Goal: Information Seeking & Learning: Learn about a topic

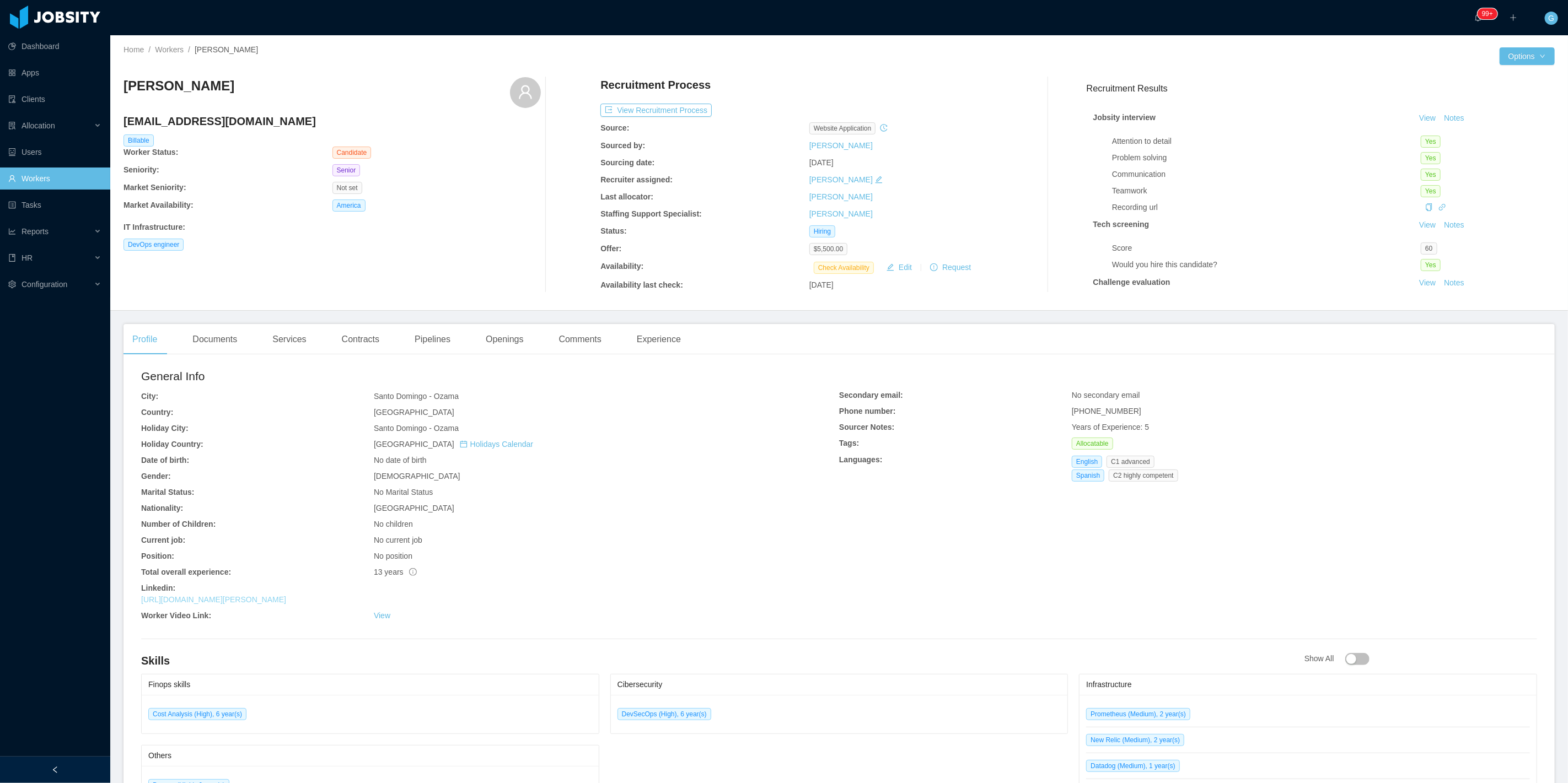
click at [226, 602] on link "[URL][DOMAIN_NAME][PERSON_NAME]" at bounding box center [214, 599] width 145 height 9
click at [513, 337] on div "Openings" at bounding box center [504, 339] width 55 height 31
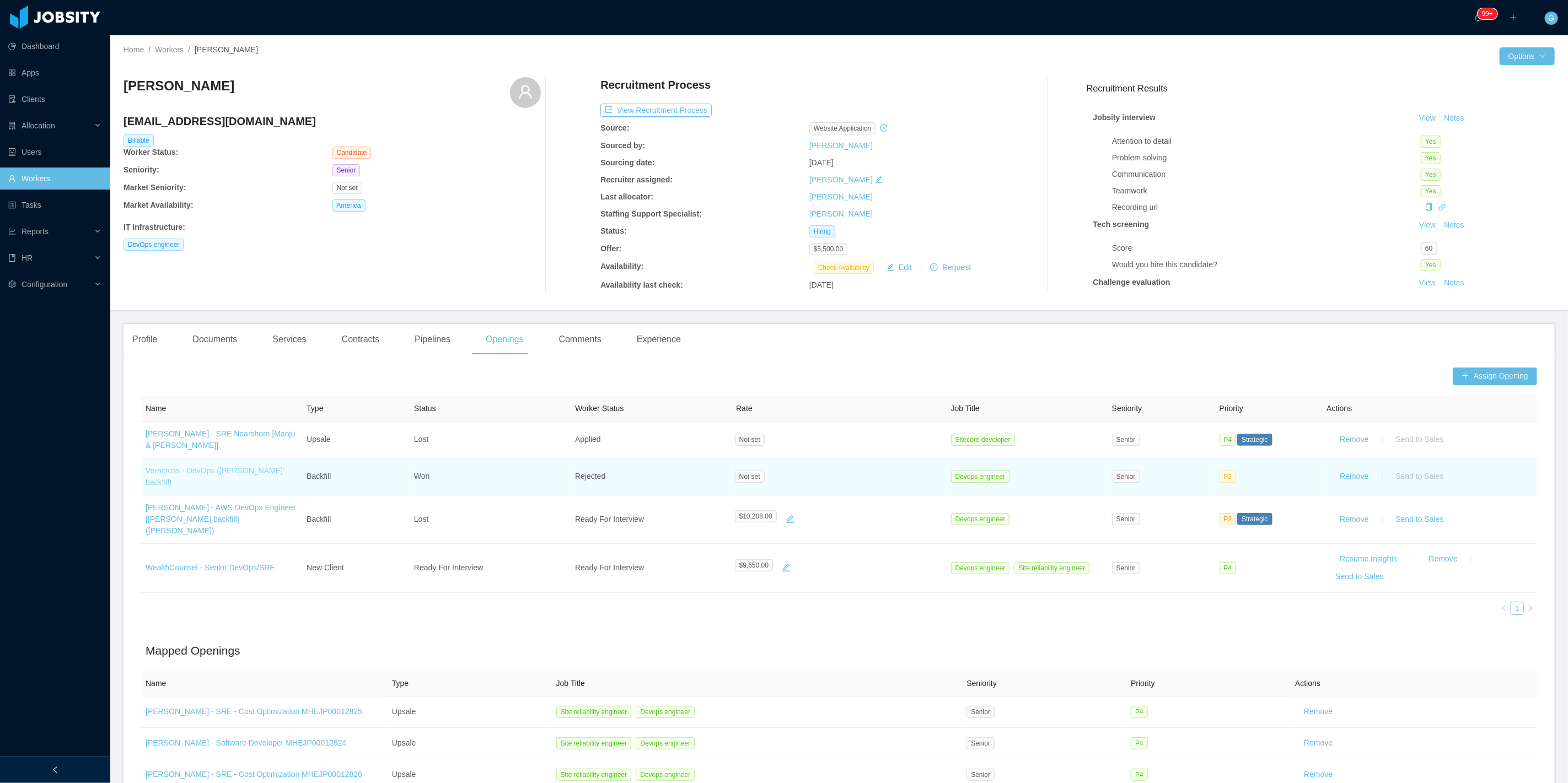
click at [195, 474] on link "Veracross - DevOps ([PERSON_NAME]' backfill)" at bounding box center [215, 476] width 139 height 21
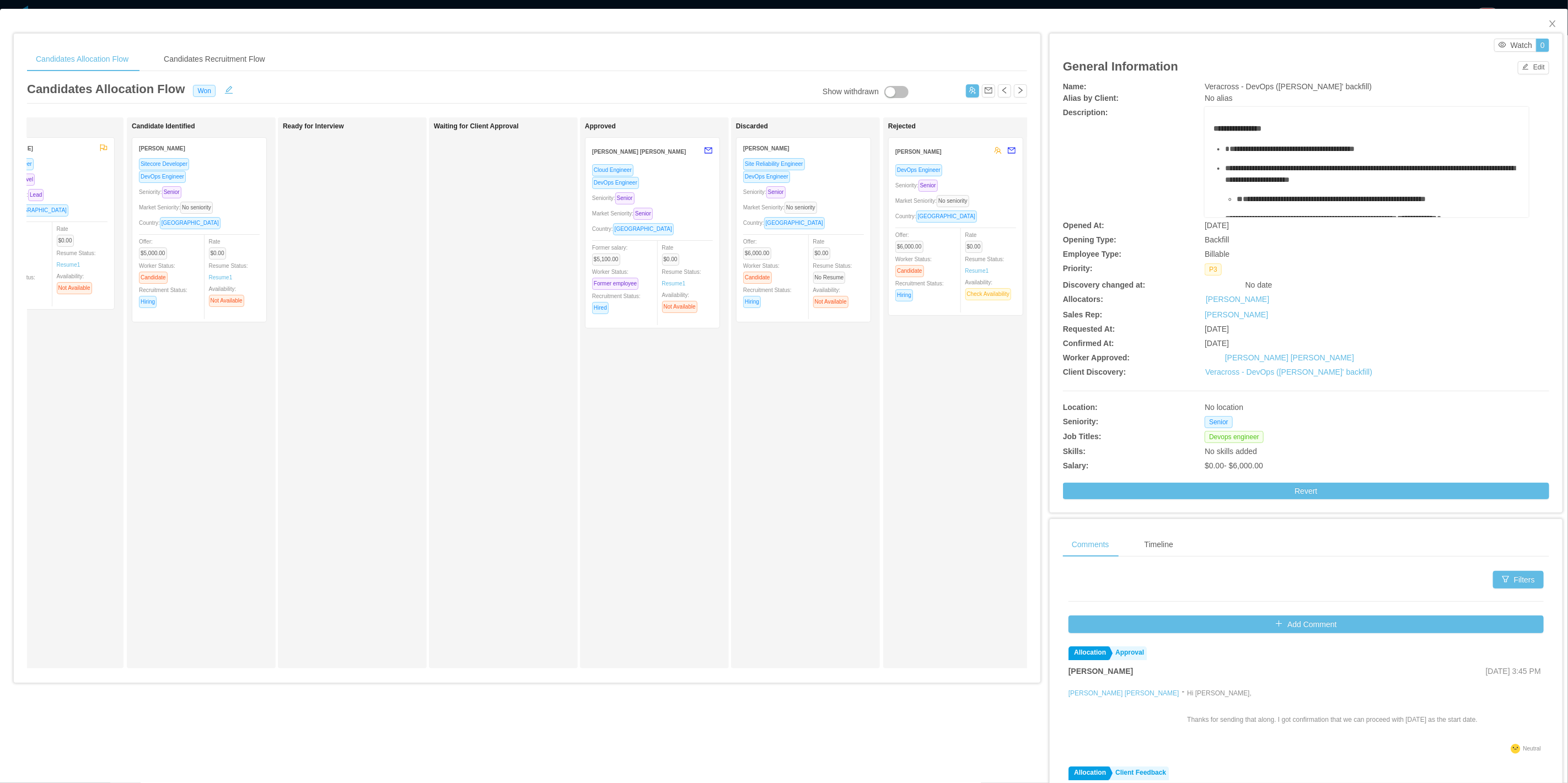
scroll to position [0, 64]
click at [984, 235] on div "Rate $0.00 Resume Status: Resume 1 Availability: Check Availability" at bounding box center [993, 265] width 61 height 72
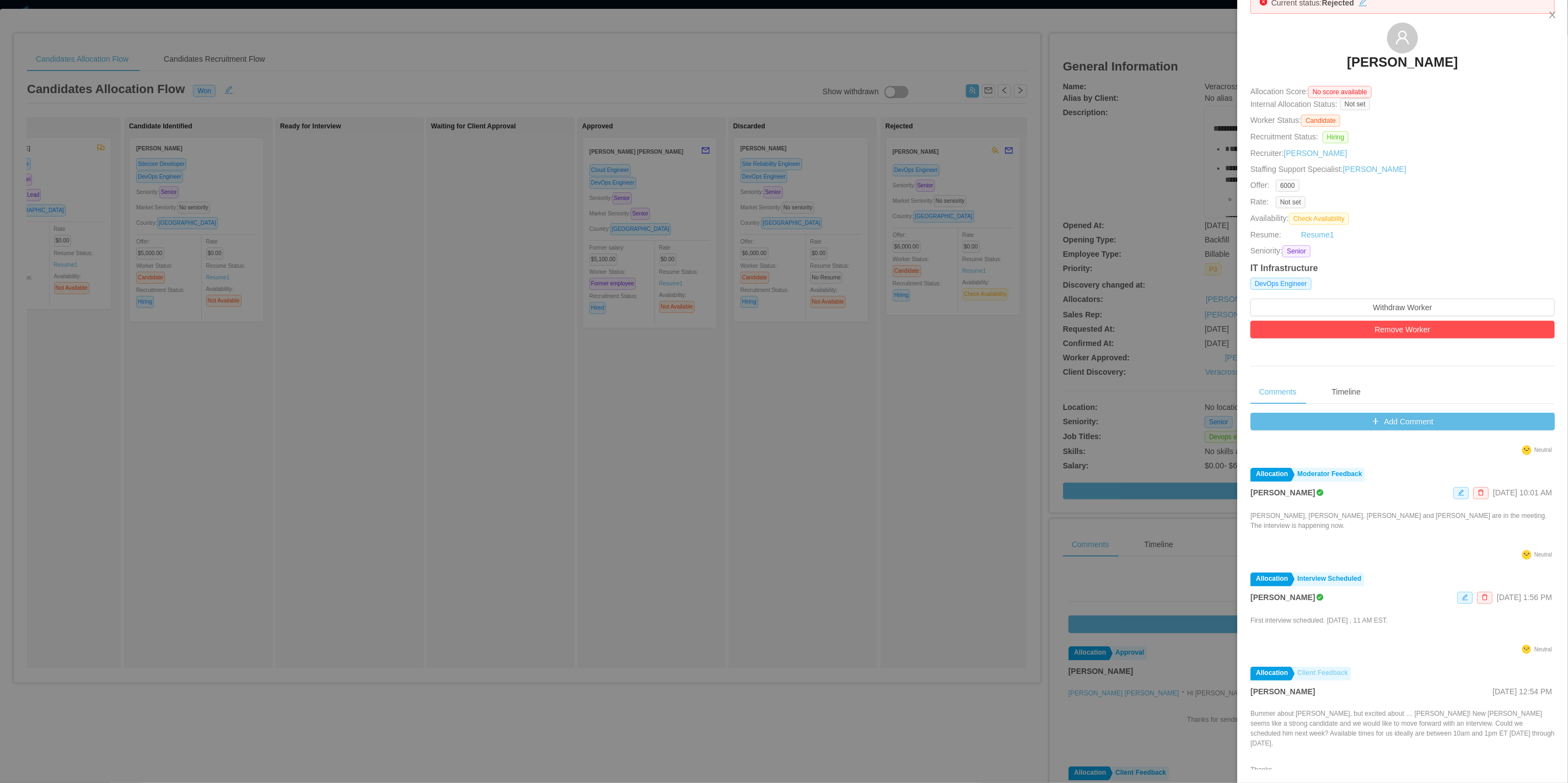
scroll to position [215, 0]
click at [1086, 546] on div at bounding box center [784, 391] width 1568 height 783
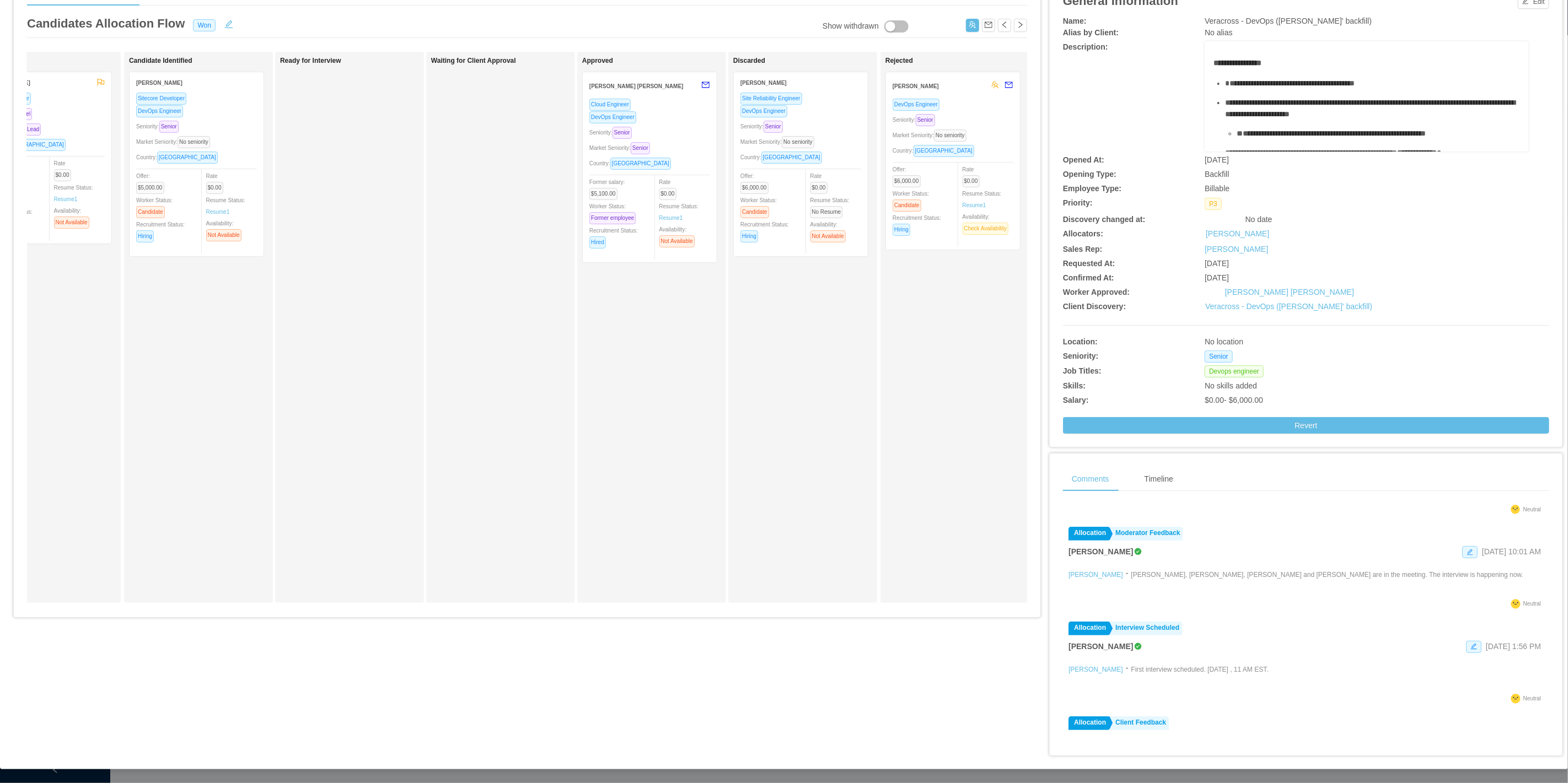
scroll to position [551, 0]
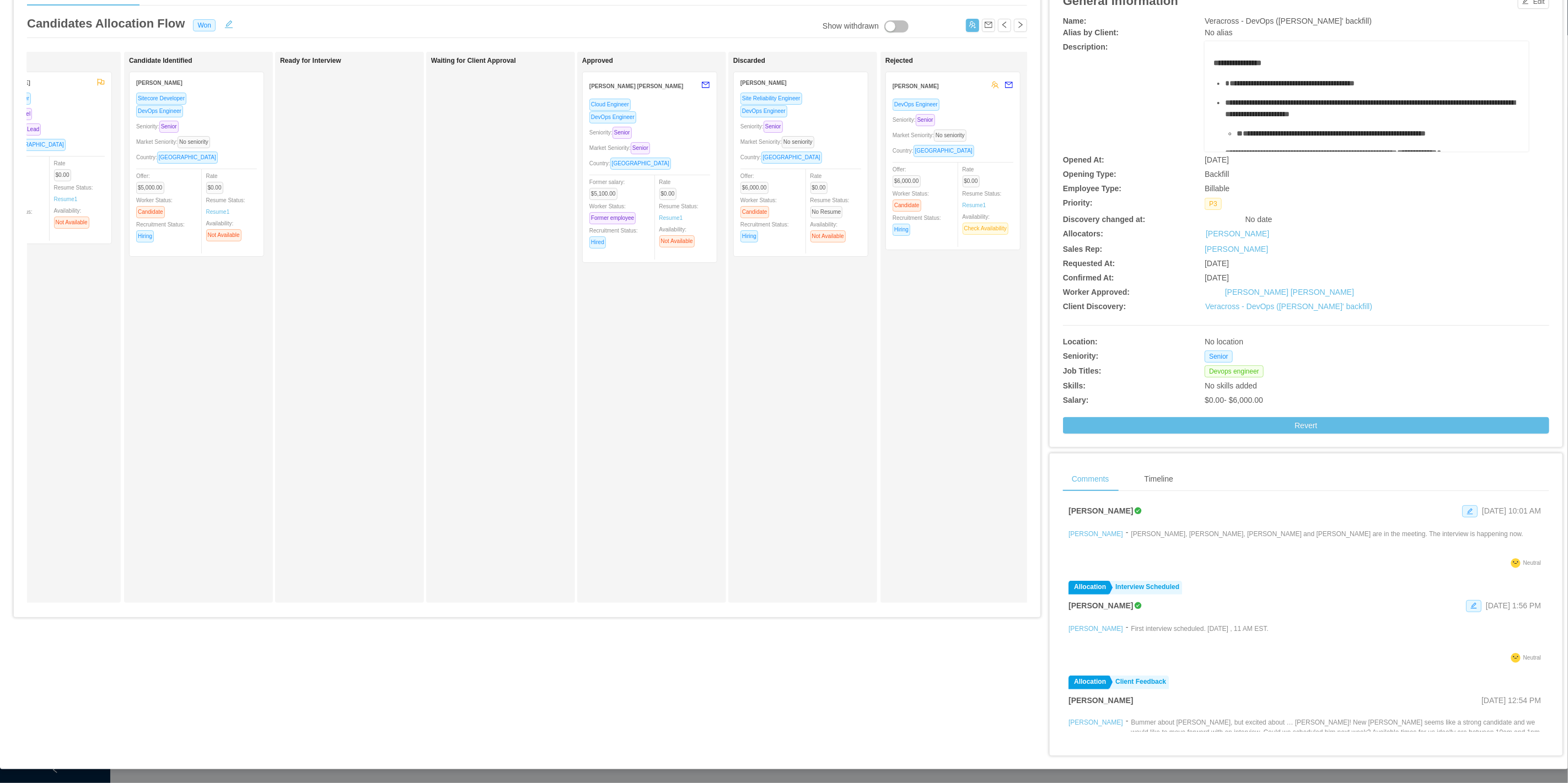
click at [970, 103] on div "DevOps Engineer" at bounding box center [953, 104] width 121 height 13
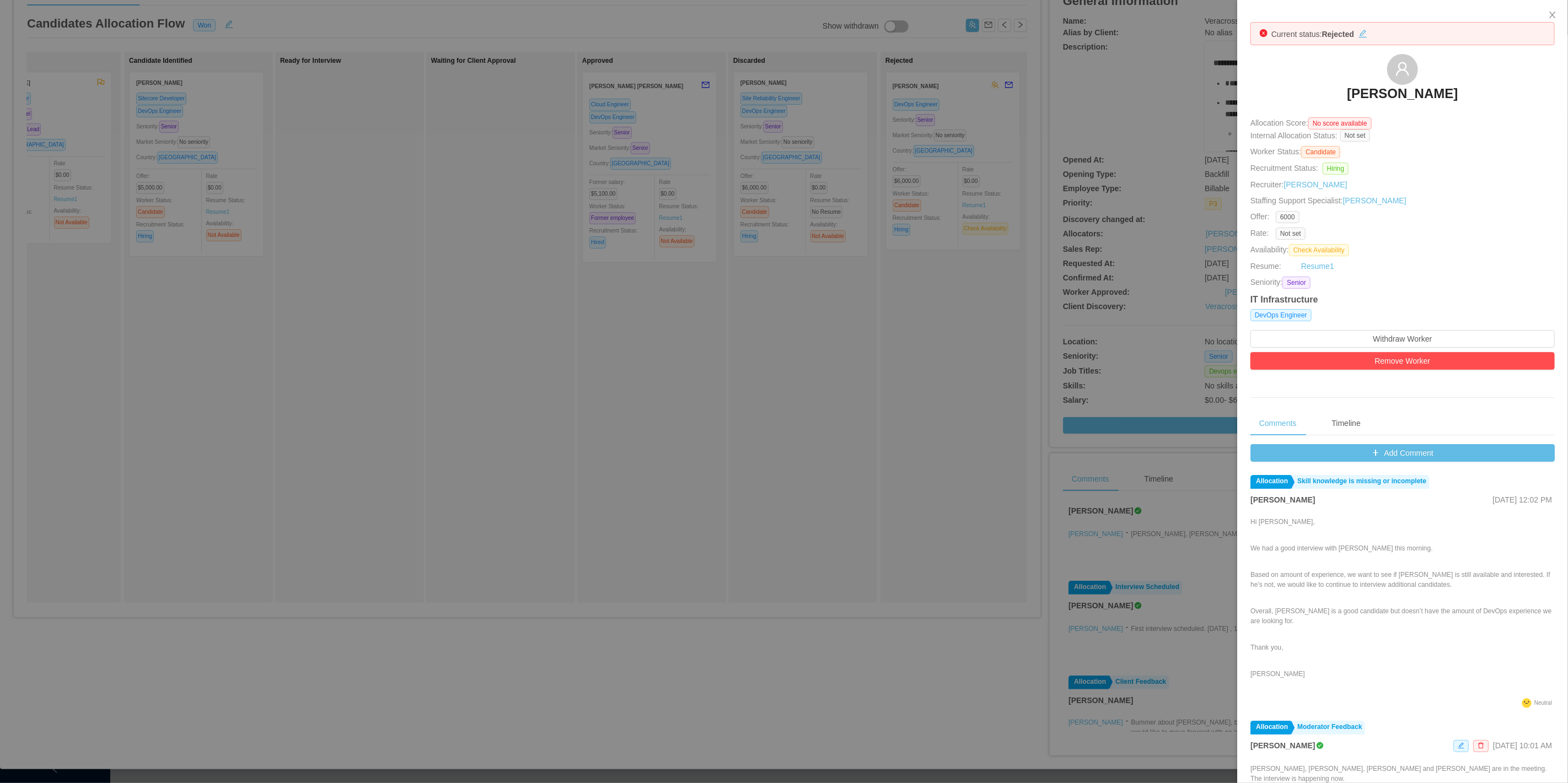
click at [1441, 107] on link "[PERSON_NAME]" at bounding box center [1402, 97] width 111 height 24
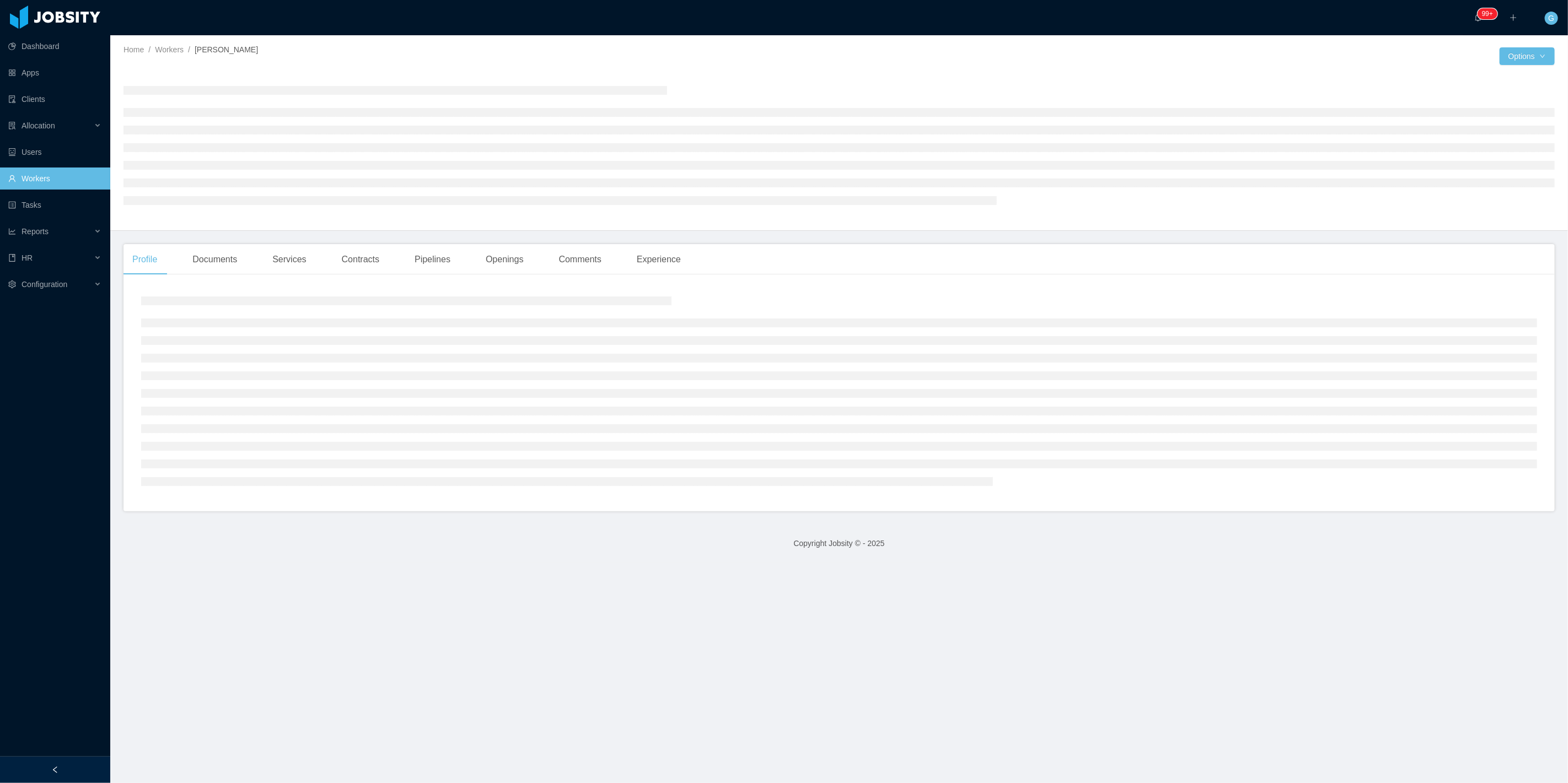
click at [1427, 91] on div at bounding box center [839, 145] width 1431 height 136
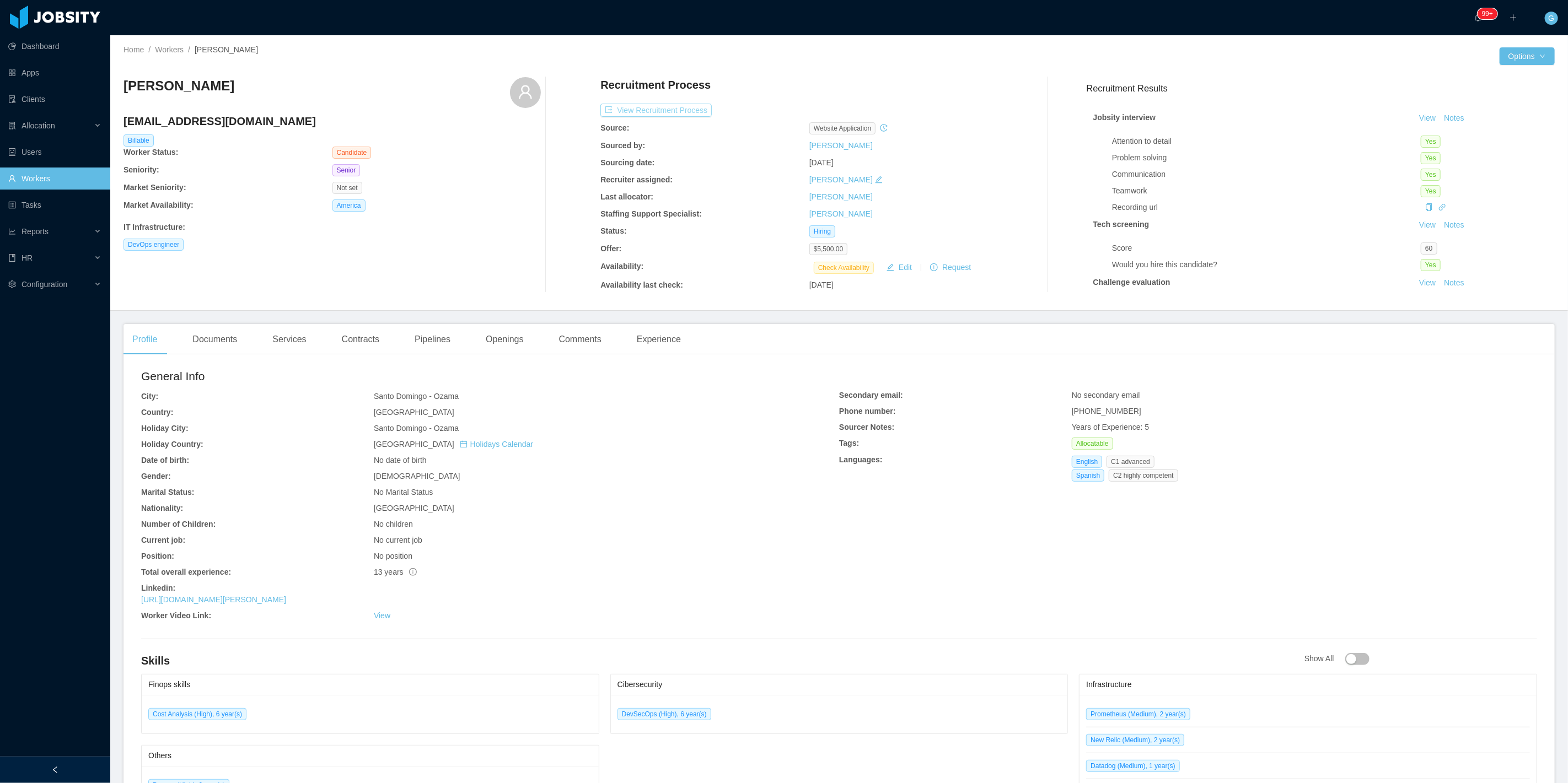
click at [663, 116] on button "View Recruitment Process" at bounding box center [656, 110] width 111 height 13
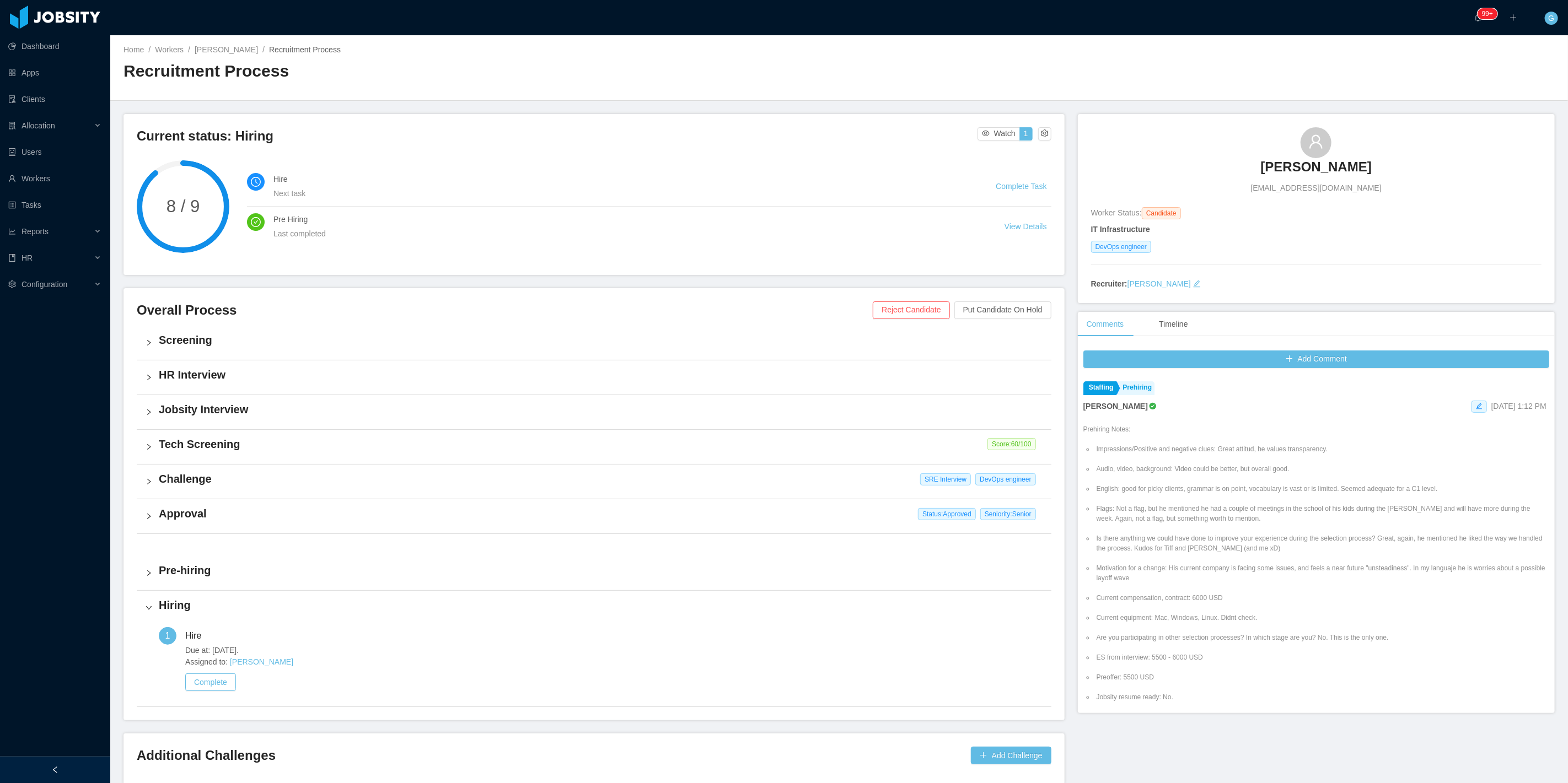
click at [505, 489] on div "Challenge SRE Interview DevOps engineer" at bounding box center [594, 482] width 915 height 34
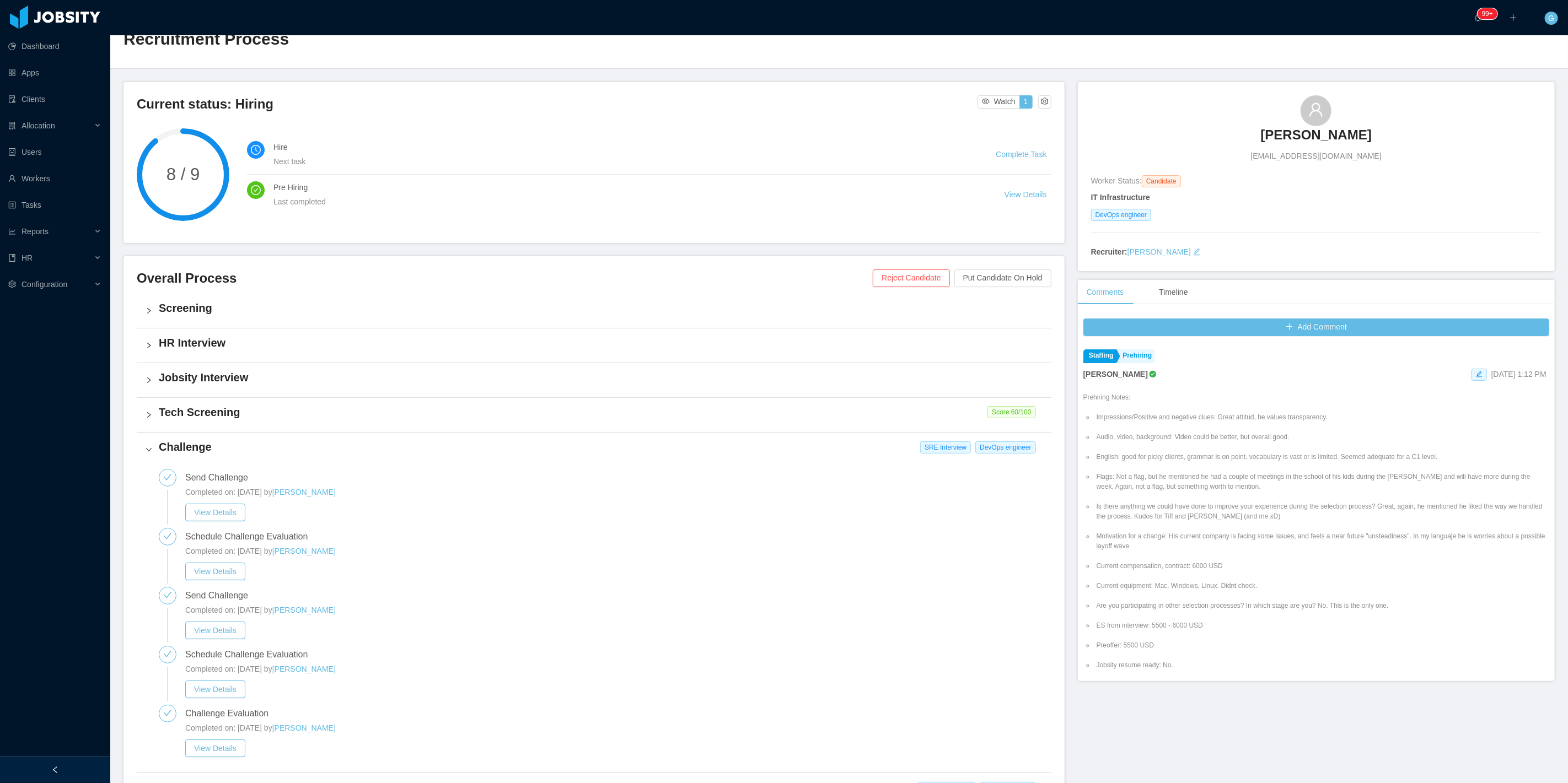
scroll to position [245, 0]
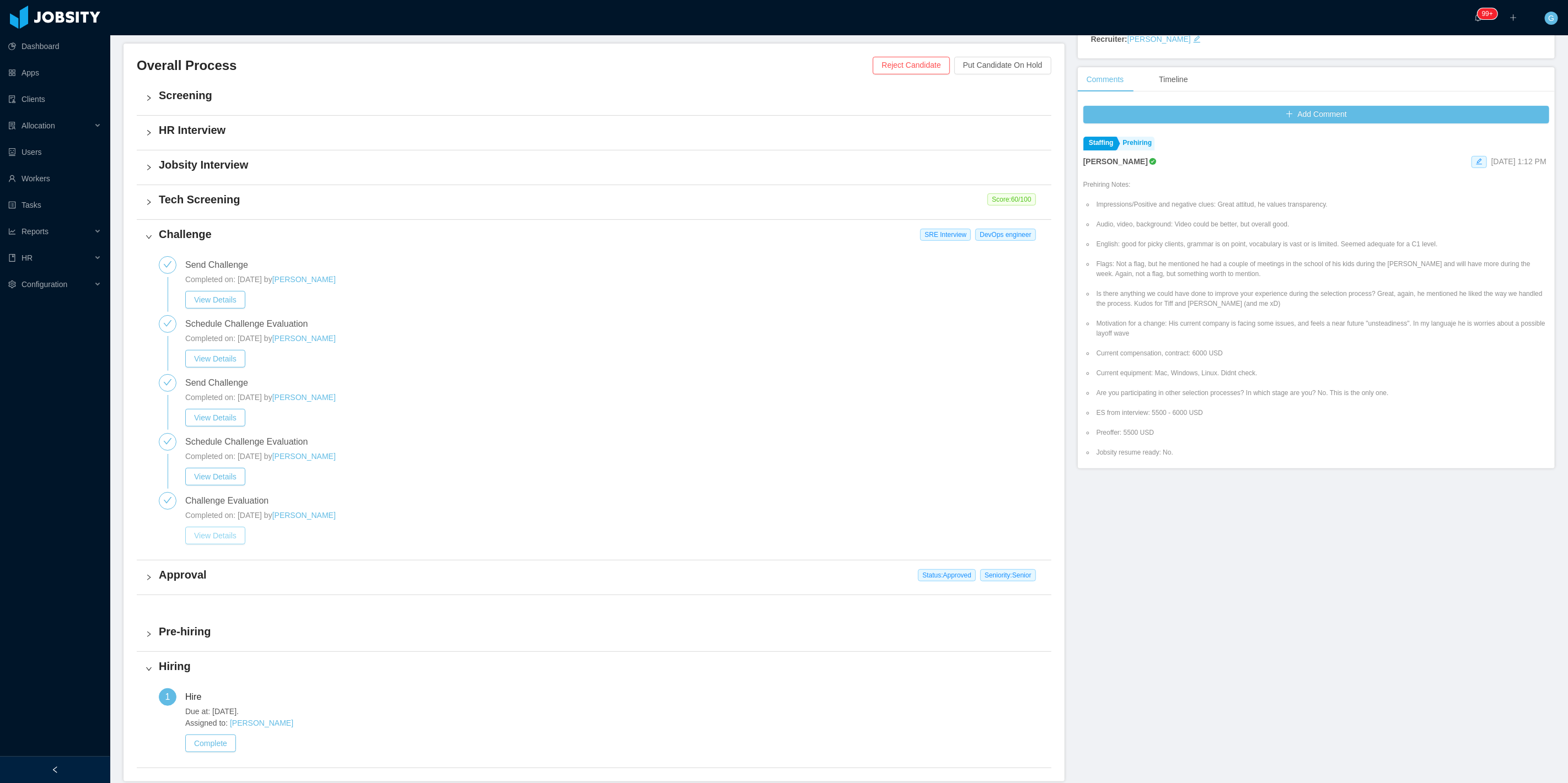
click at [233, 535] on button "View Details" at bounding box center [215, 535] width 60 height 18
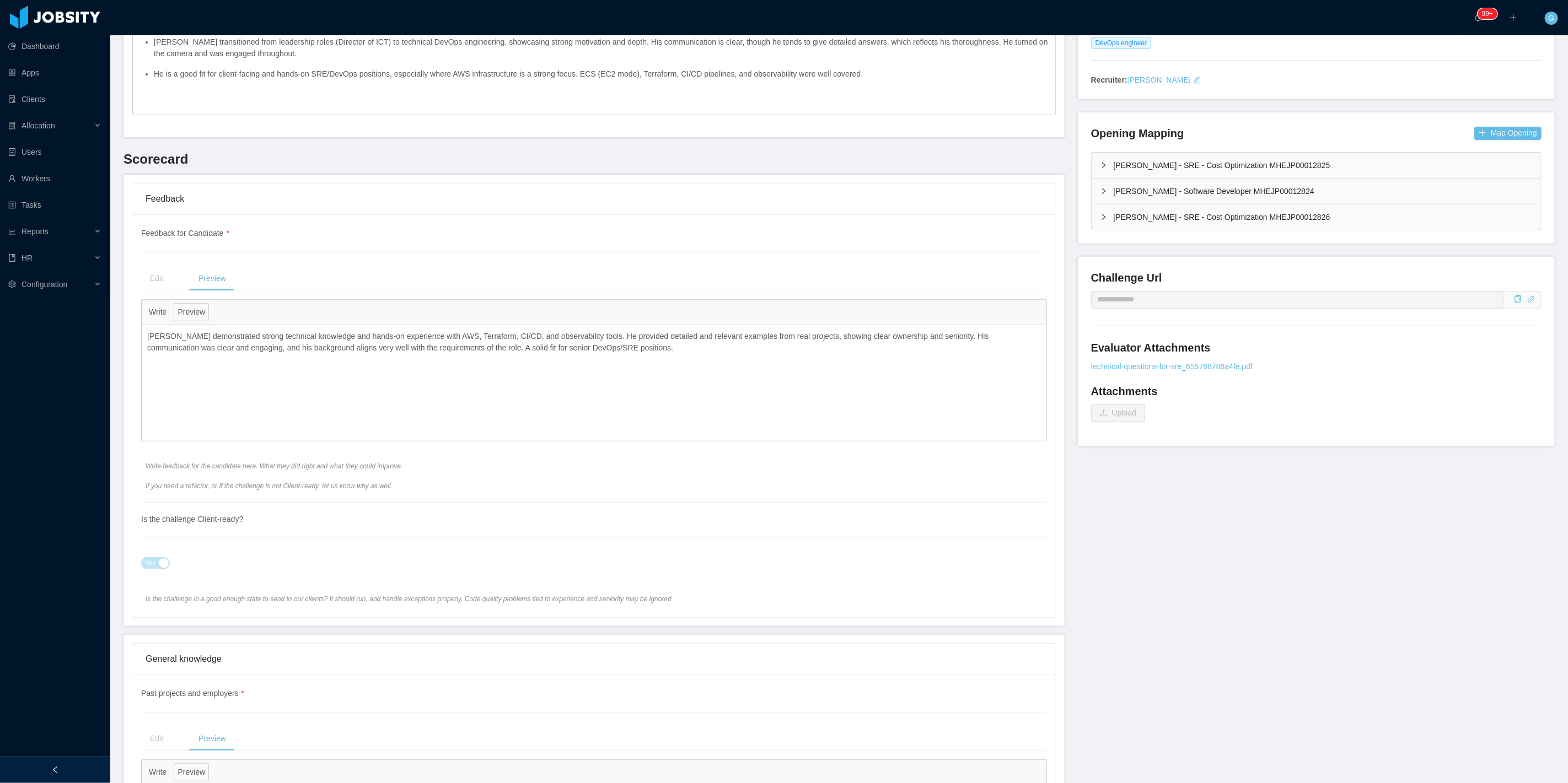
scroll to position [61, 0]
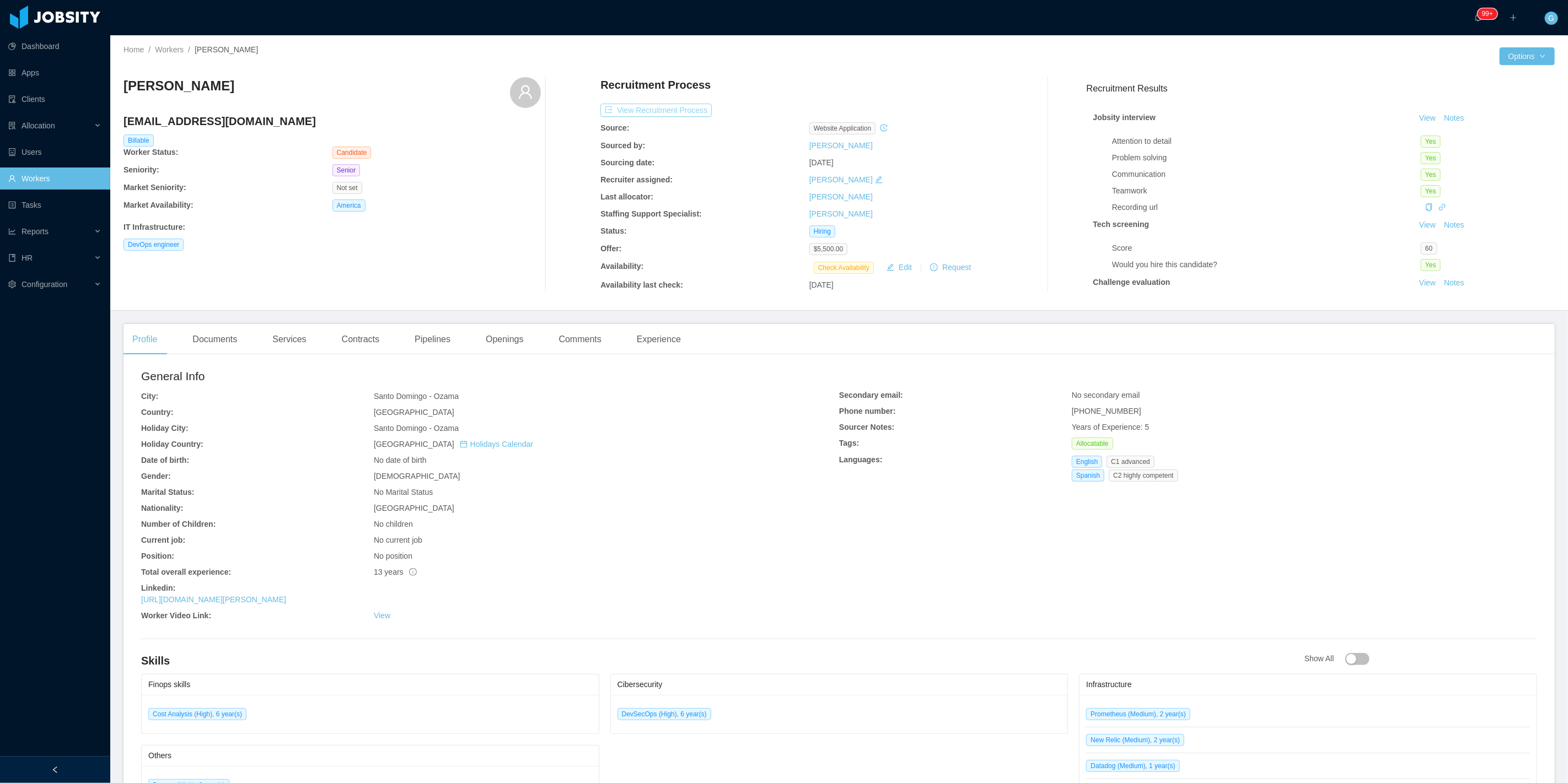
click at [663, 114] on button "View Recruitment Process" at bounding box center [656, 110] width 111 height 13
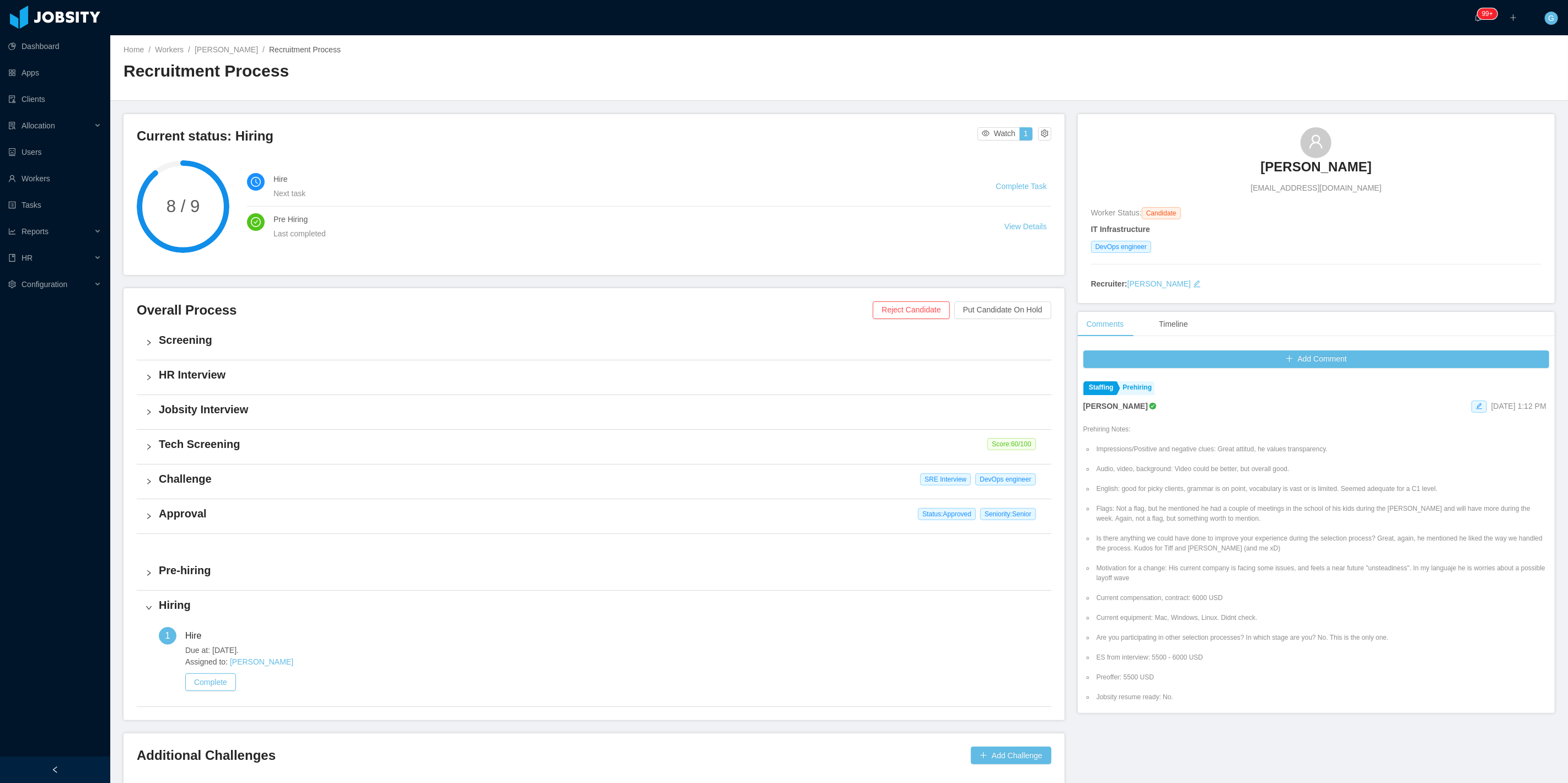
click at [271, 475] on h4 "Challenge" at bounding box center [601, 478] width 884 height 15
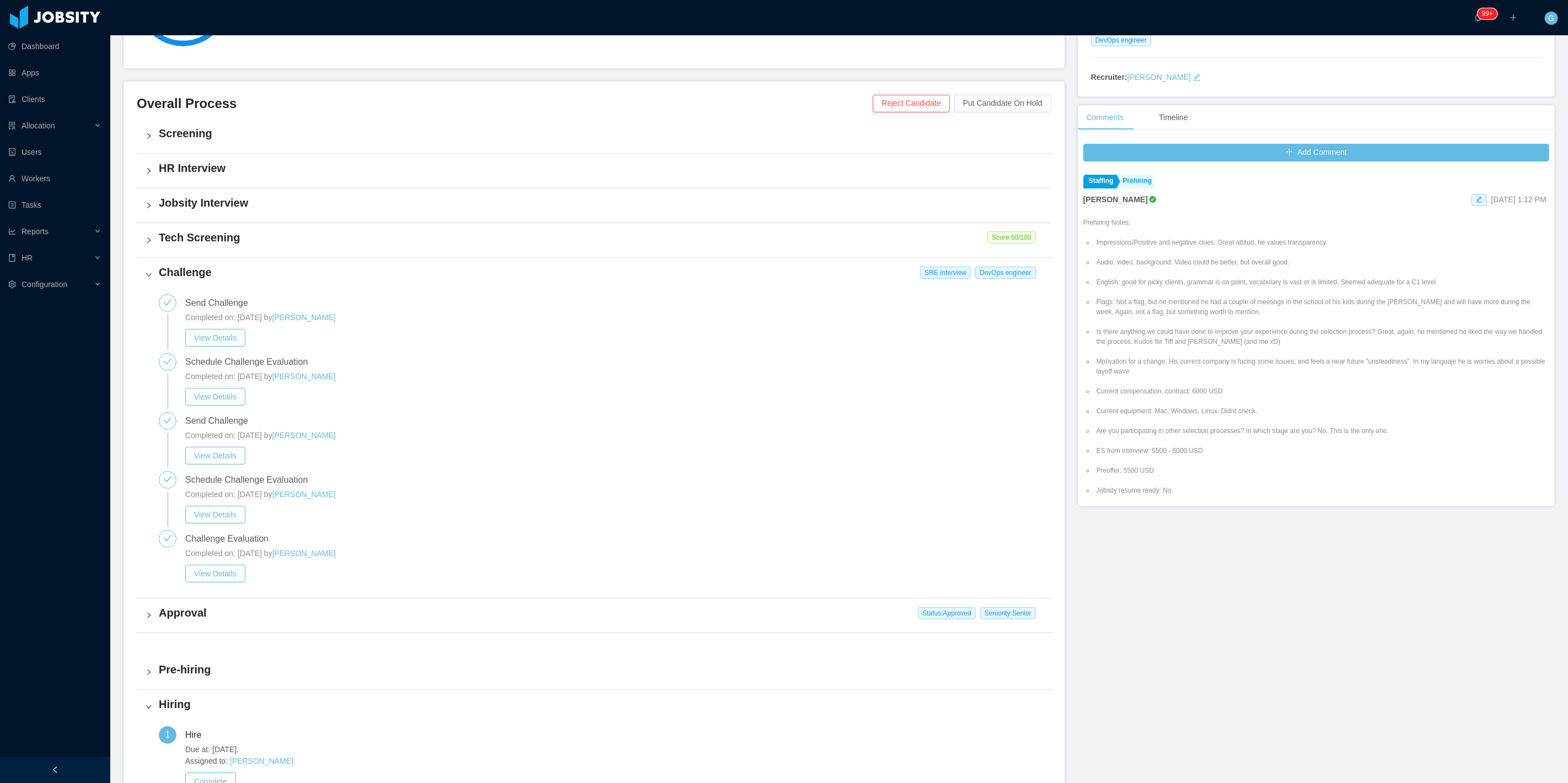
scroll to position [245, 0]
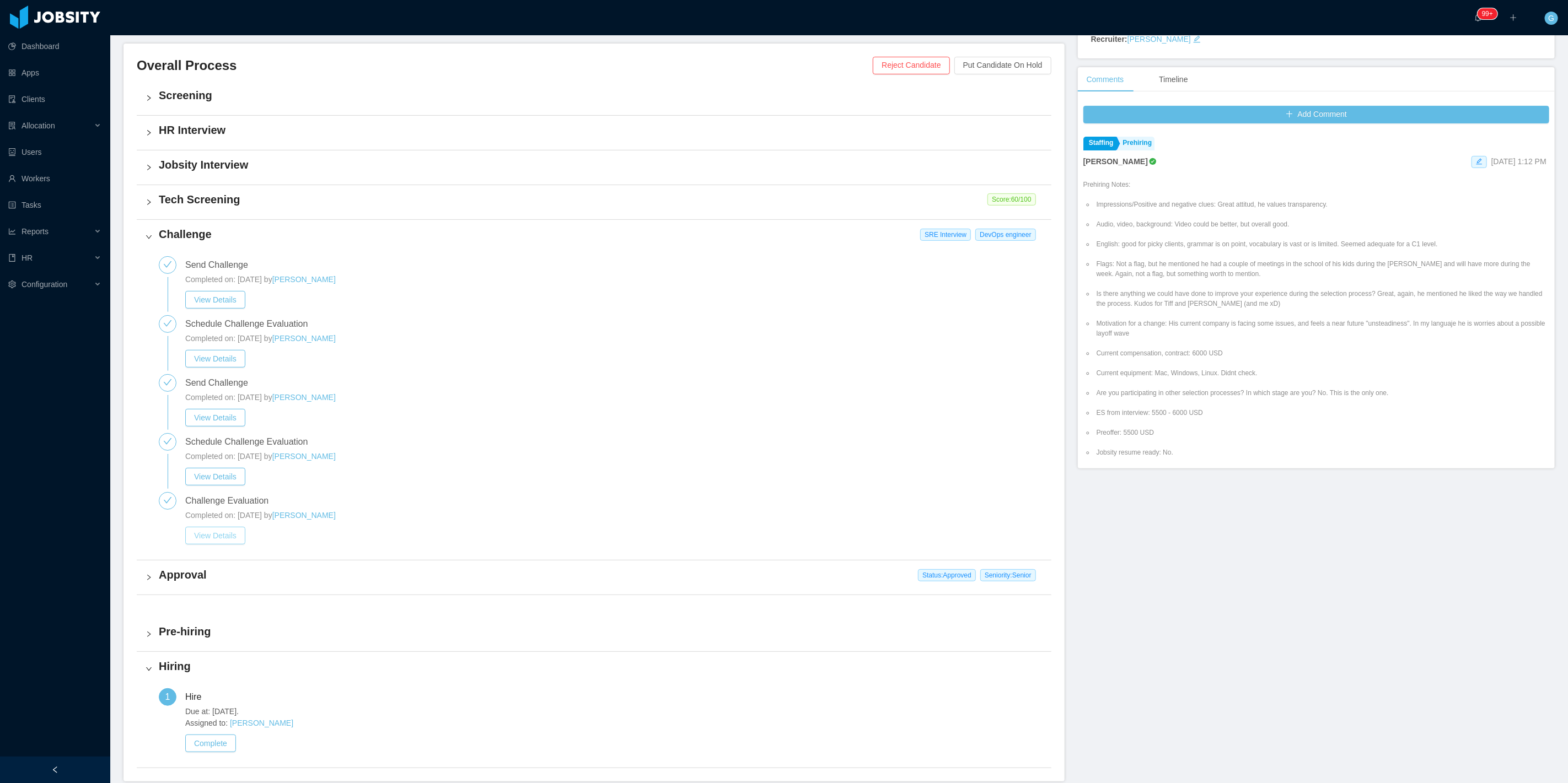
click at [222, 539] on button "View Details" at bounding box center [215, 535] width 60 height 18
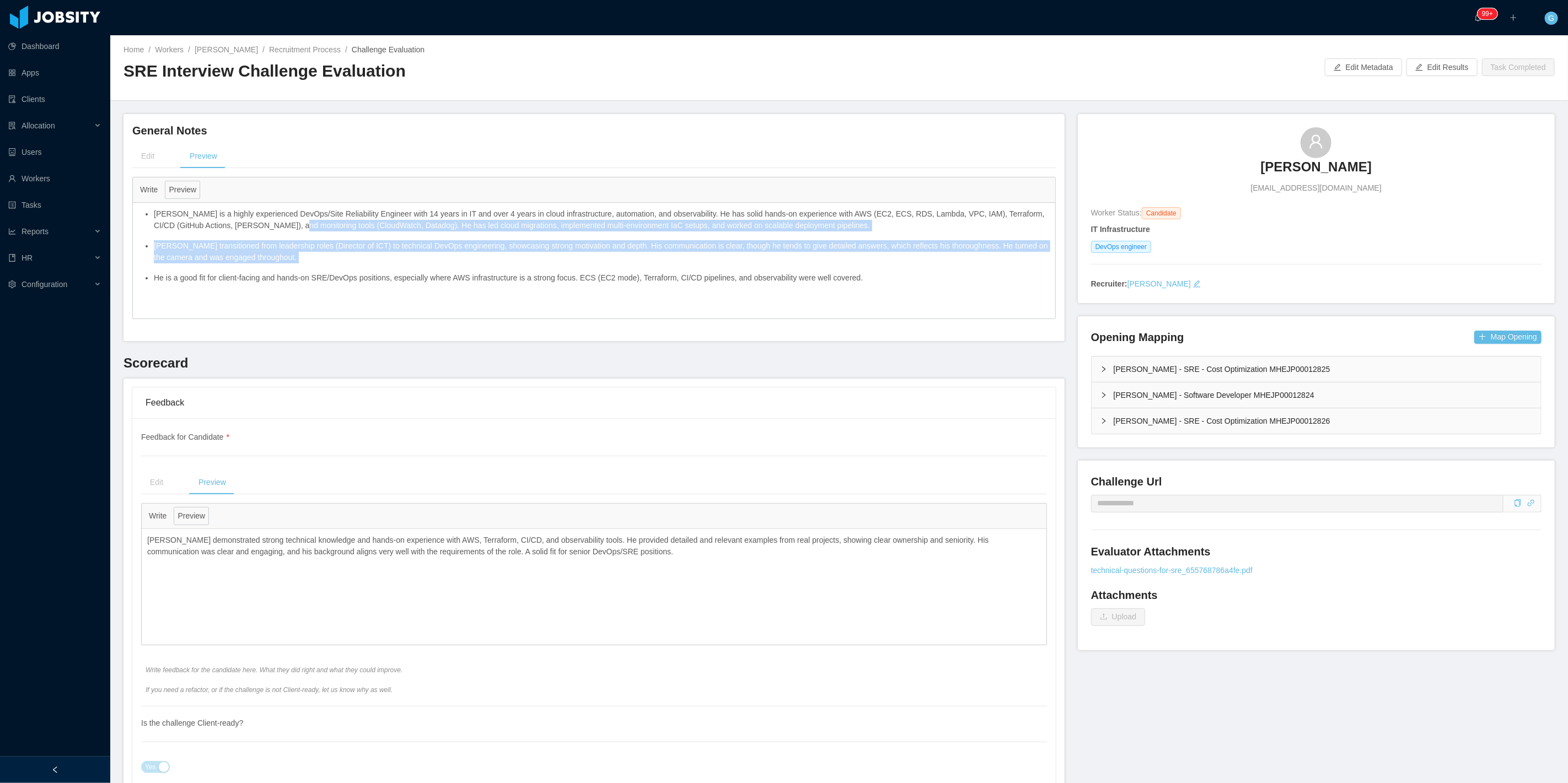
drag, startPoint x: 852, startPoint y: 271, endPoint x: 296, endPoint y: 237, distance: 557.0
click at [282, 231] on ul "[PERSON_NAME] is a highly experienced DevOps/Site Reliability Engineer with 14 …" at bounding box center [593, 246] width 911 height 75
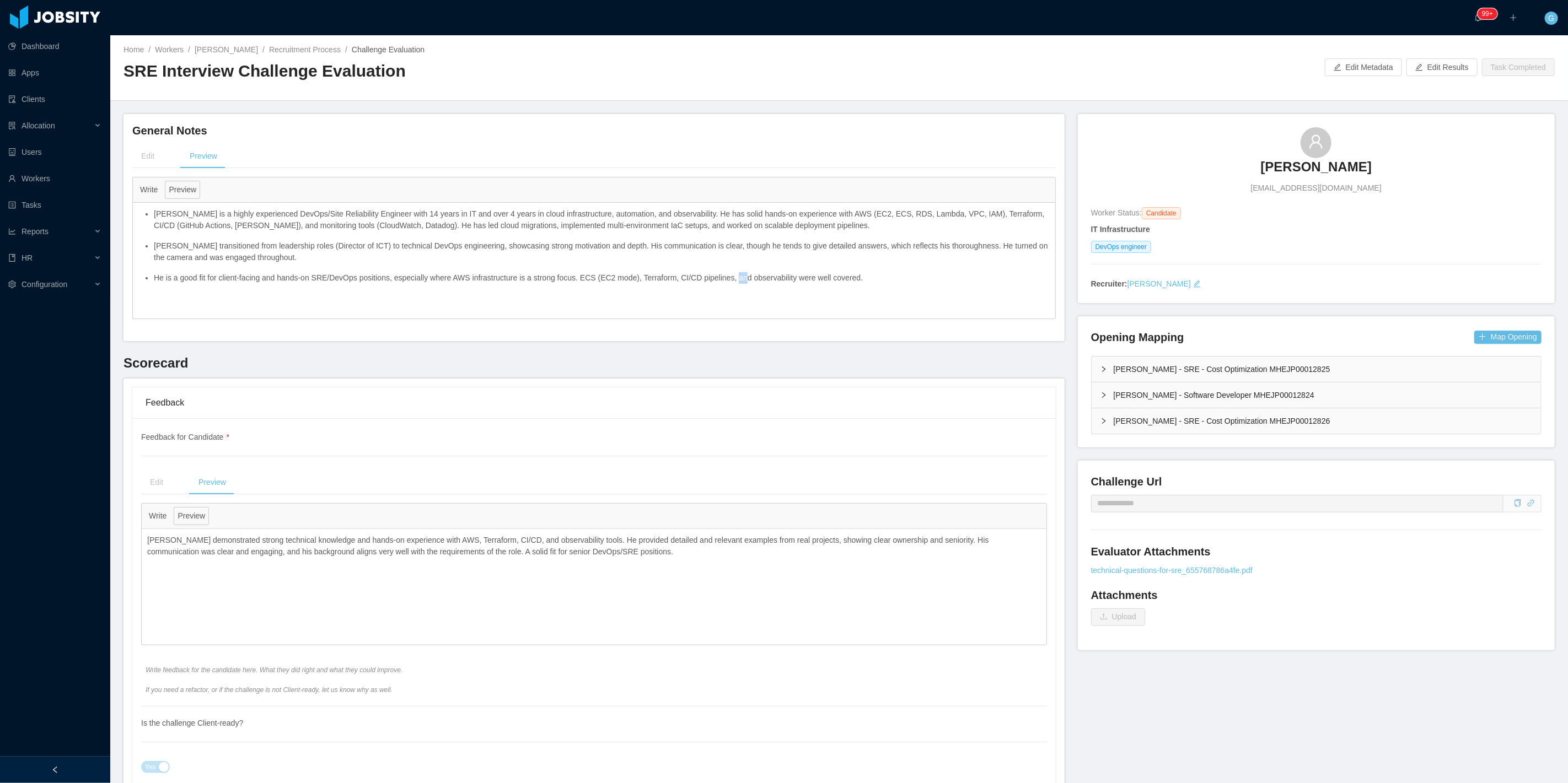
click at [733, 304] on div "[PERSON_NAME] is a highly experienced DevOps/Site Reliability Engineer with 14 …" at bounding box center [593, 260] width 922 height 116
click at [152, 219] on ul "Leonardo Rodriguez is a highly experienced DevOps/Site Reliability Engineer wit…" at bounding box center [593, 246] width 911 height 75
click at [149, 213] on ul "Leonardo Rodriguez is a highly experienced DevOps/Site Reliability Engineer wit…" at bounding box center [593, 246] width 911 height 75
click at [164, 216] on p "[PERSON_NAME] is a highly experienced DevOps/Site Reliability Engineer with 14 …" at bounding box center [602, 220] width 896 height 23
click at [166, 217] on p "[PERSON_NAME] is a highly experienced DevOps/Site Reliability Engineer with 14 …" at bounding box center [602, 220] width 896 height 23
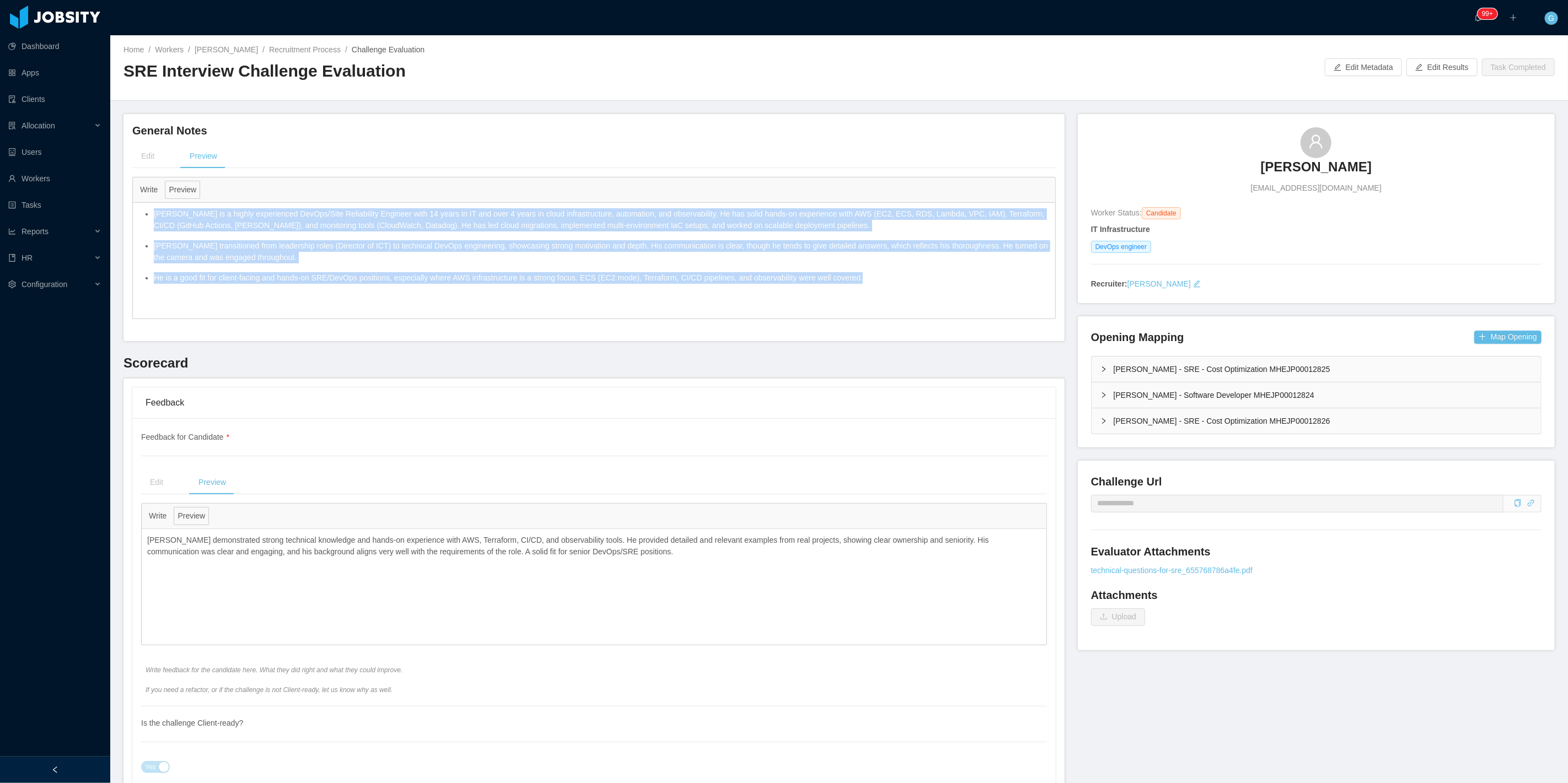
drag, startPoint x: 155, startPoint y: 215, endPoint x: 851, endPoint y: 295, distance: 700.6
click at [851, 295] on div "Leonardo Rodriguez is a highly experienced DevOps/Site Reliability Engineer wit…" at bounding box center [593, 250] width 922 height 96
copy ul "Leonardo Rodriguez is a highly experienced DevOps/Site Reliability Engineer wit…"
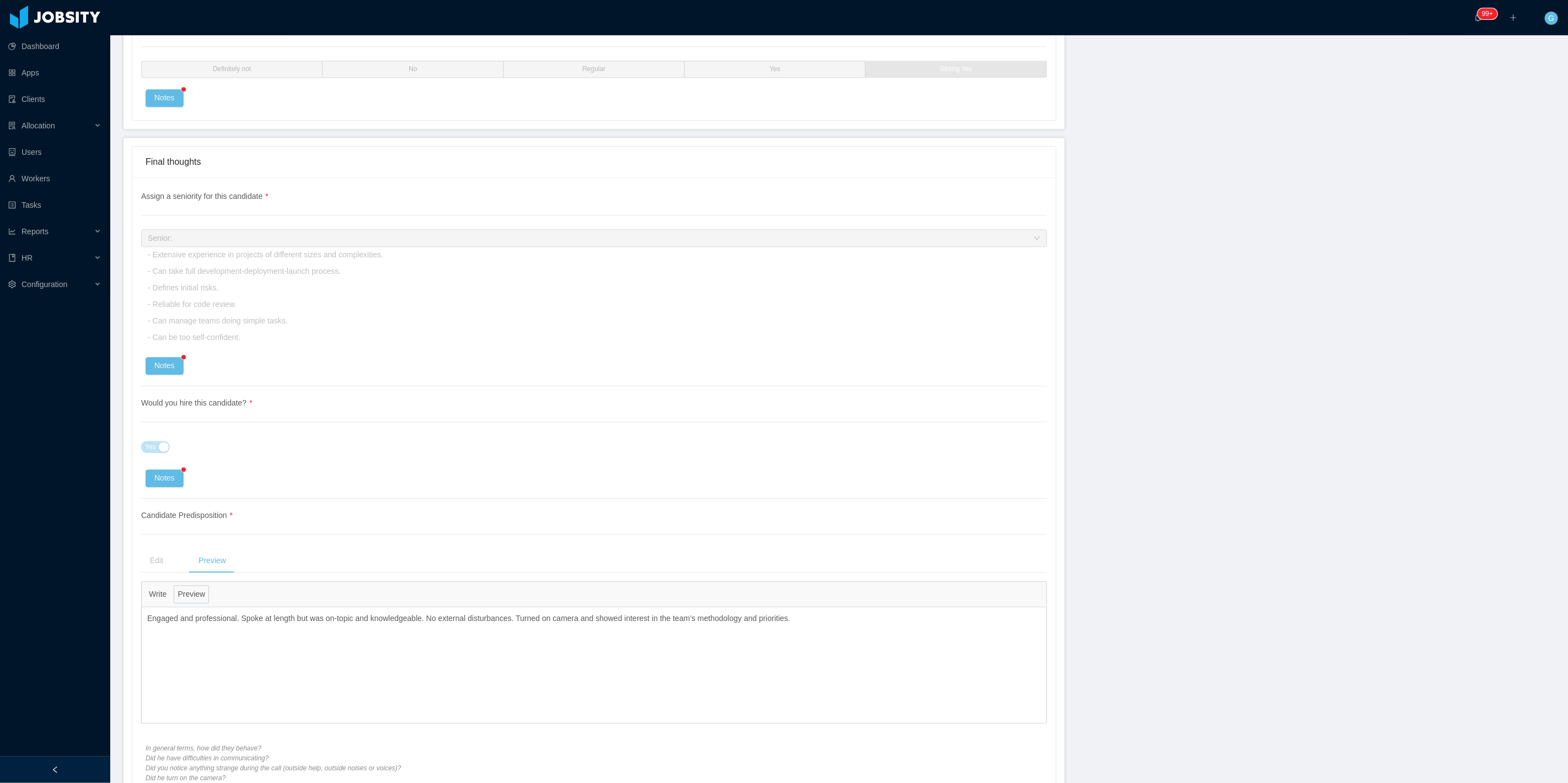
scroll to position [2387, 0]
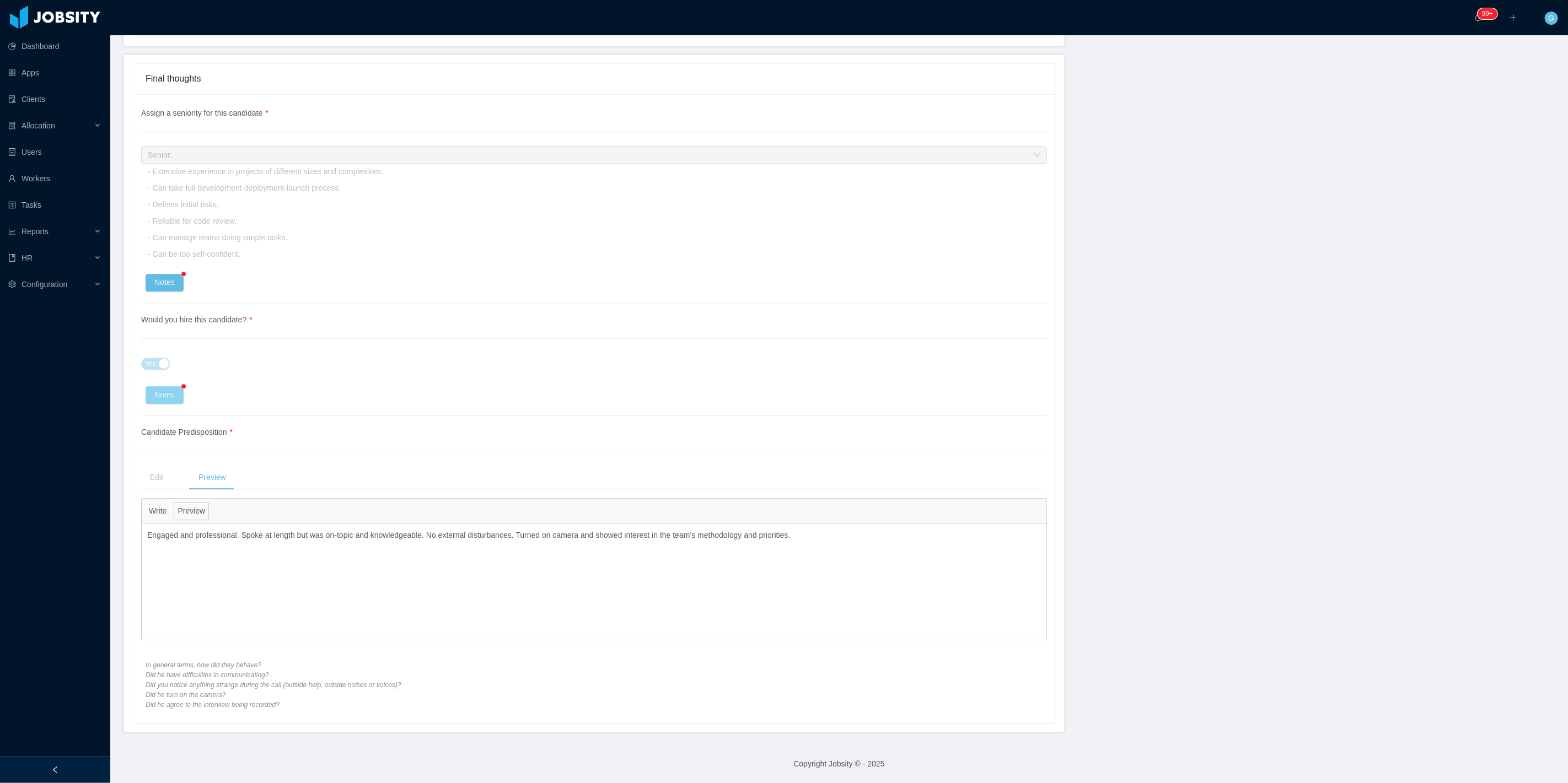
click at [161, 393] on button "Notes" at bounding box center [164, 395] width 38 height 18
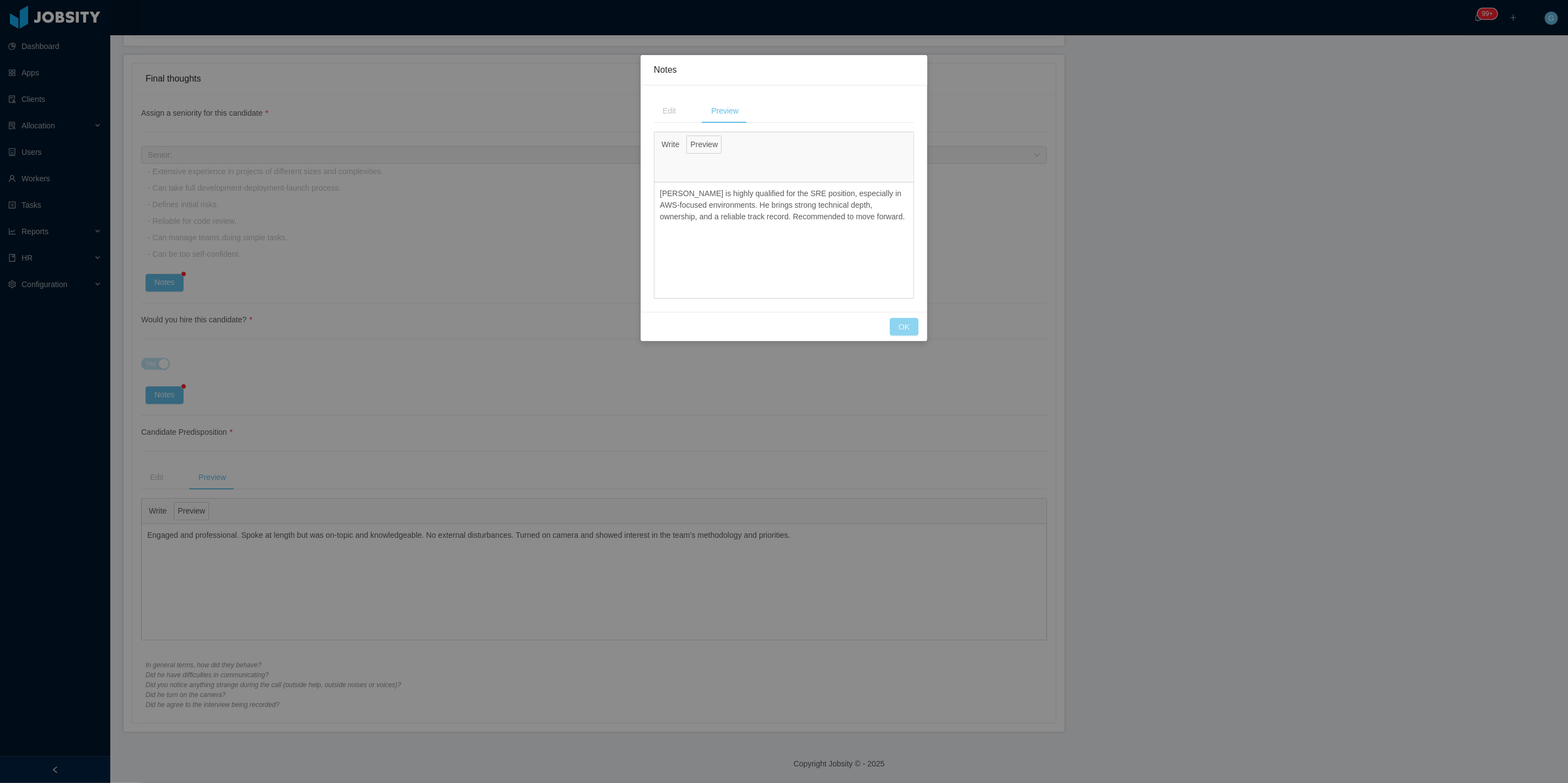
click at [898, 324] on button "OK" at bounding box center [904, 327] width 29 height 18
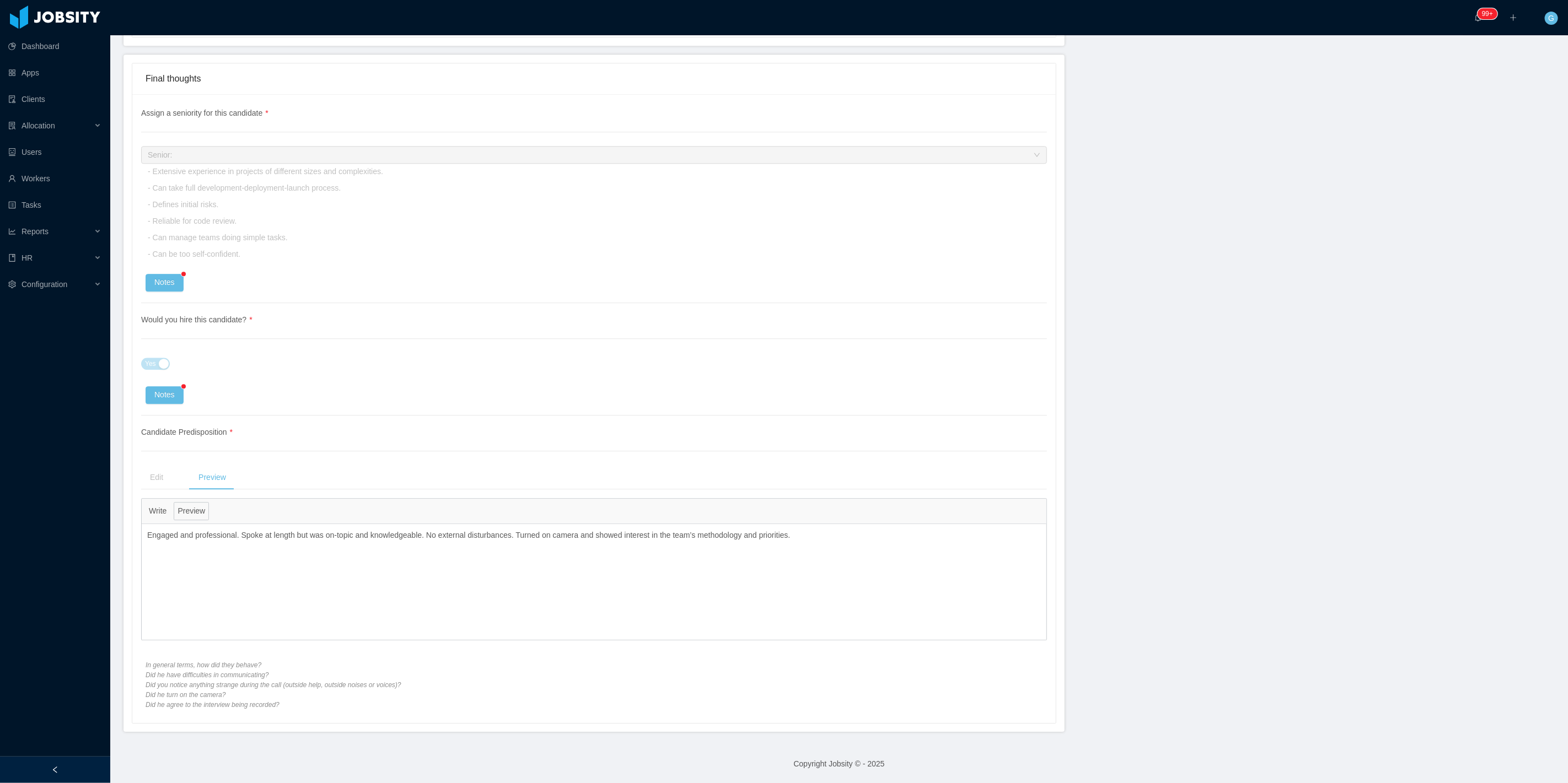
click at [870, 370] on div "Yes" at bounding box center [594, 364] width 906 height 22
click at [173, 398] on button "Notes" at bounding box center [164, 395] width 38 height 18
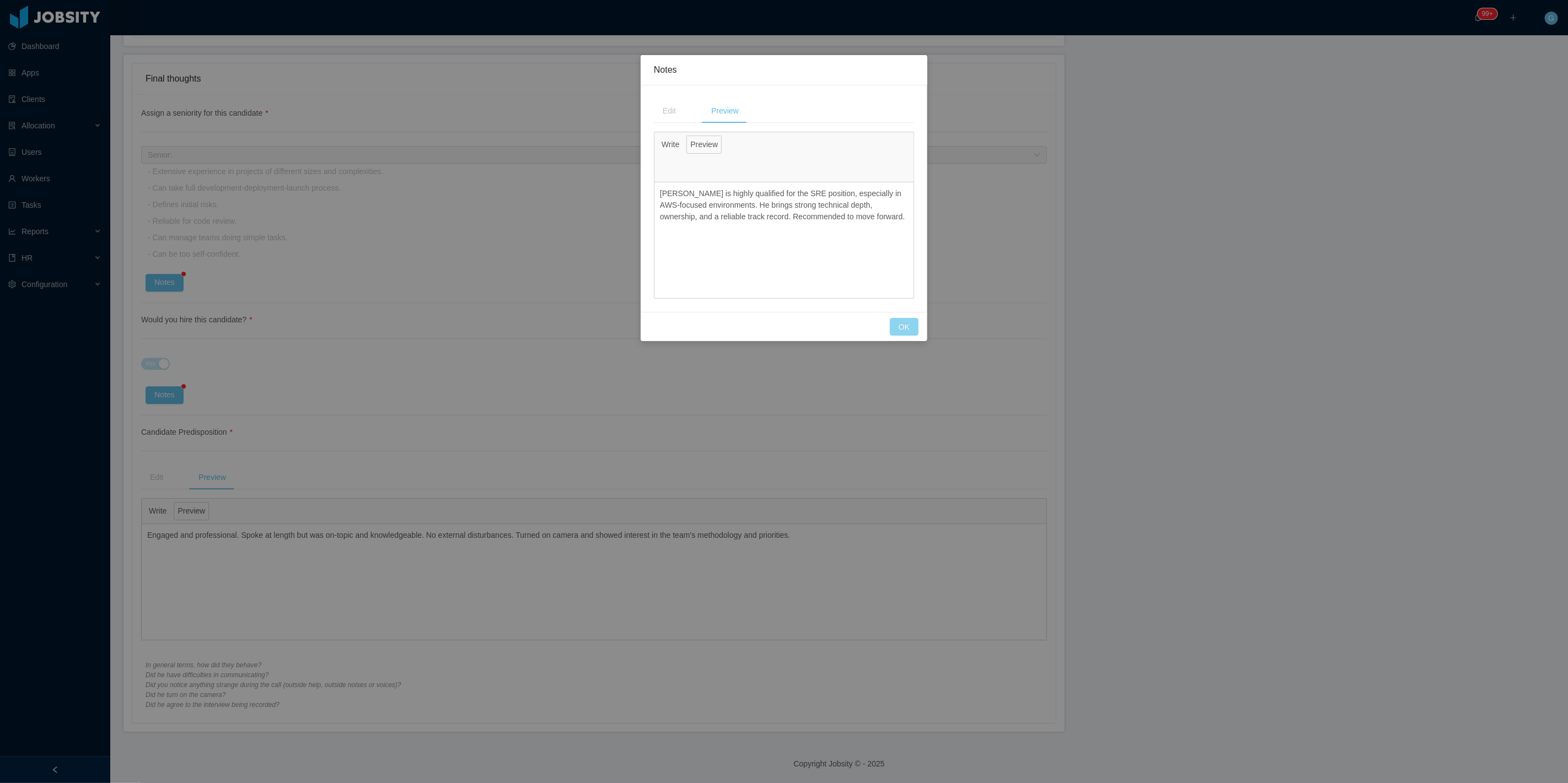
click at [903, 332] on button "OK" at bounding box center [904, 327] width 29 height 18
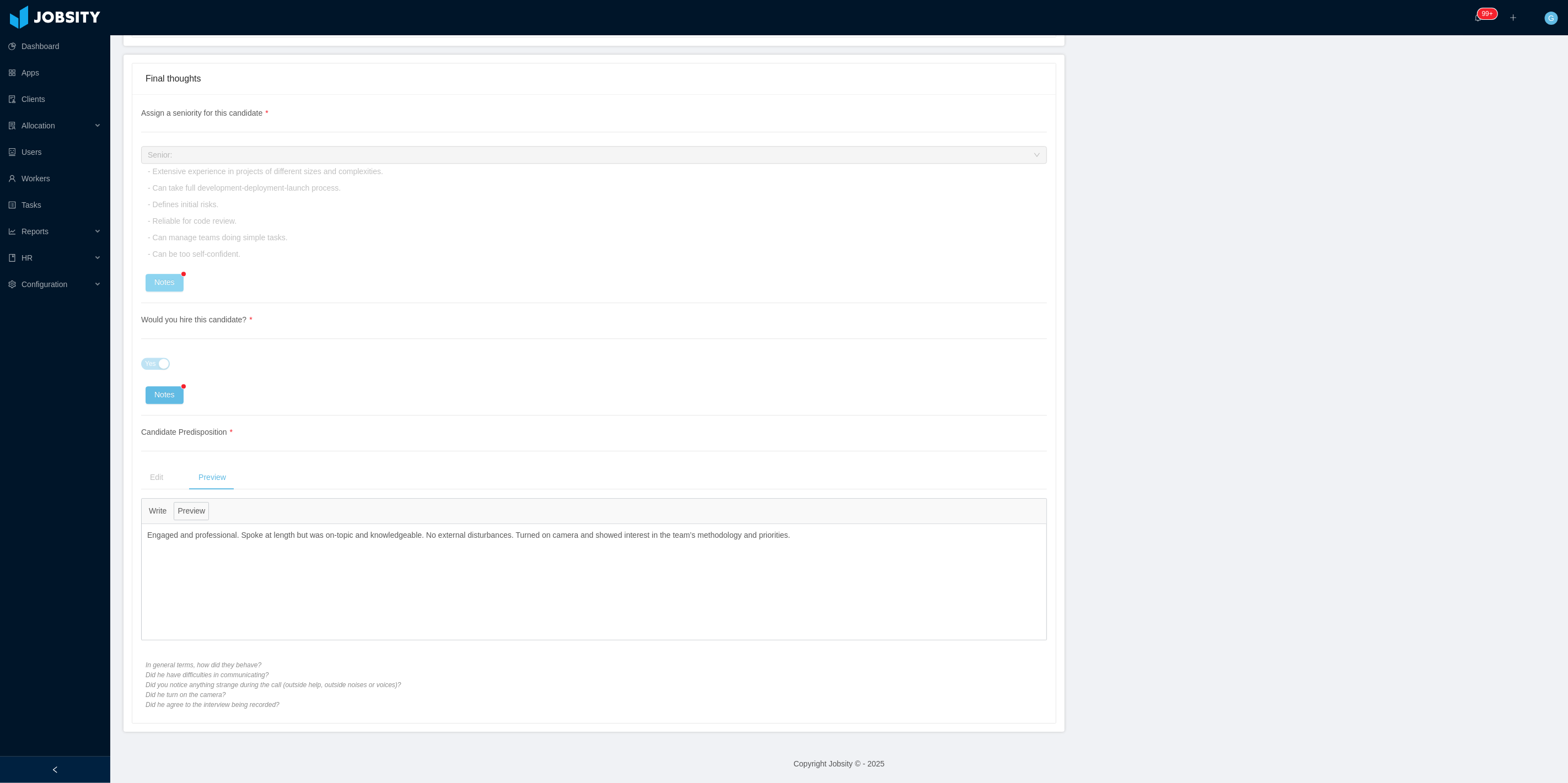
click at [164, 287] on button "Notes" at bounding box center [164, 282] width 38 height 18
